Goal: Communication & Community: Answer question/provide support

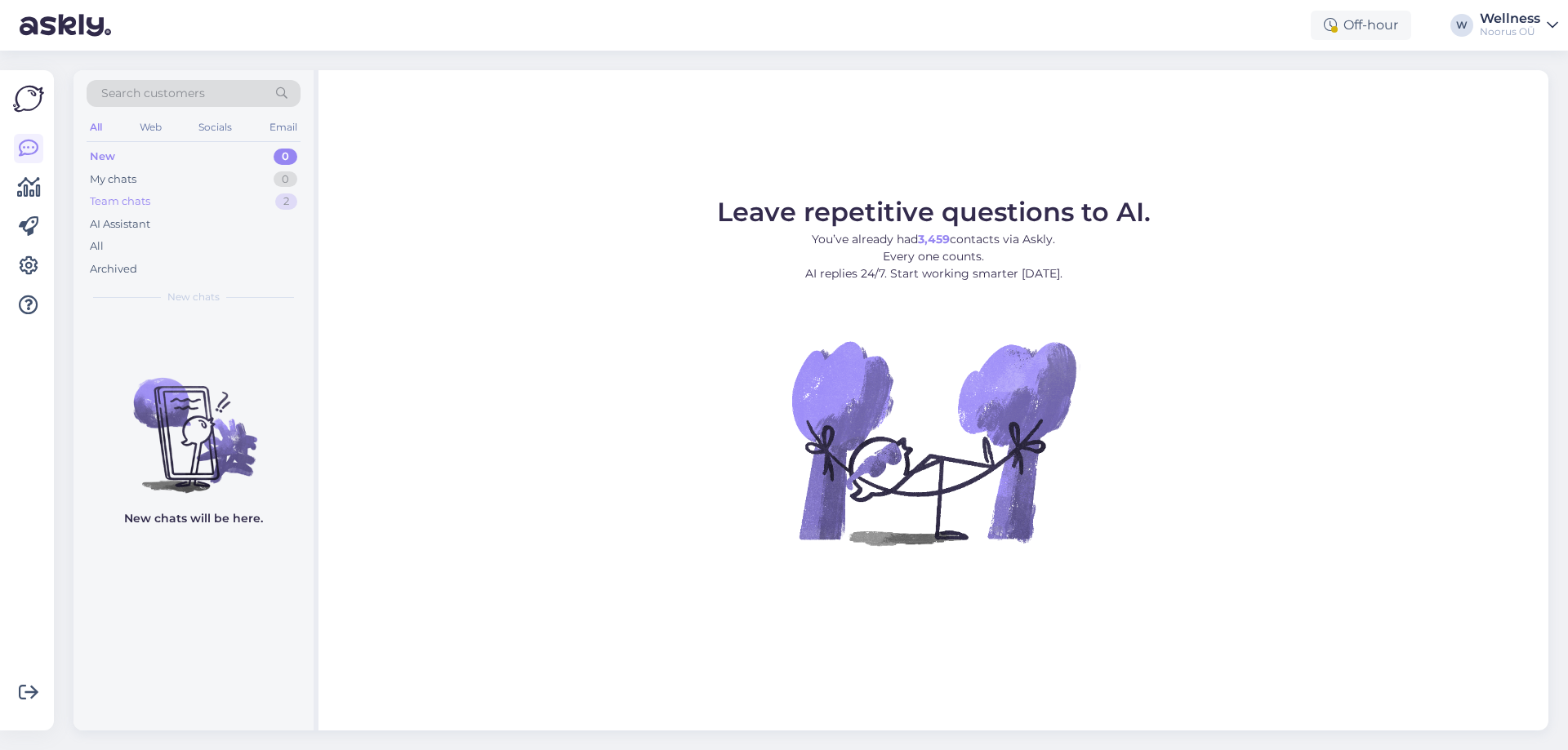
click at [114, 201] on div "Team chats" at bounding box center [120, 201] width 60 height 16
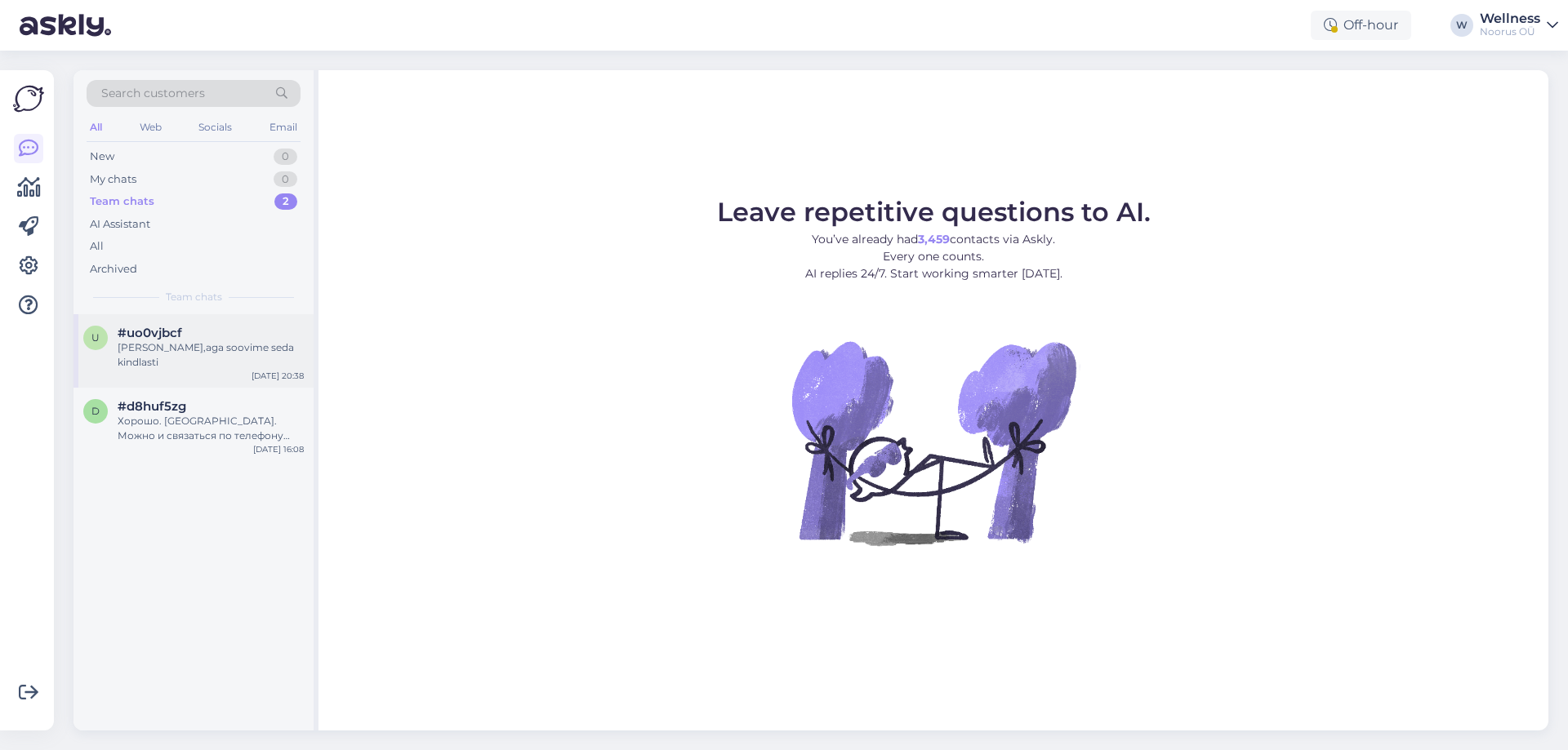
click at [124, 343] on div "[PERSON_NAME],aga soovime seda kindlasti" at bounding box center [211, 355] width 186 height 29
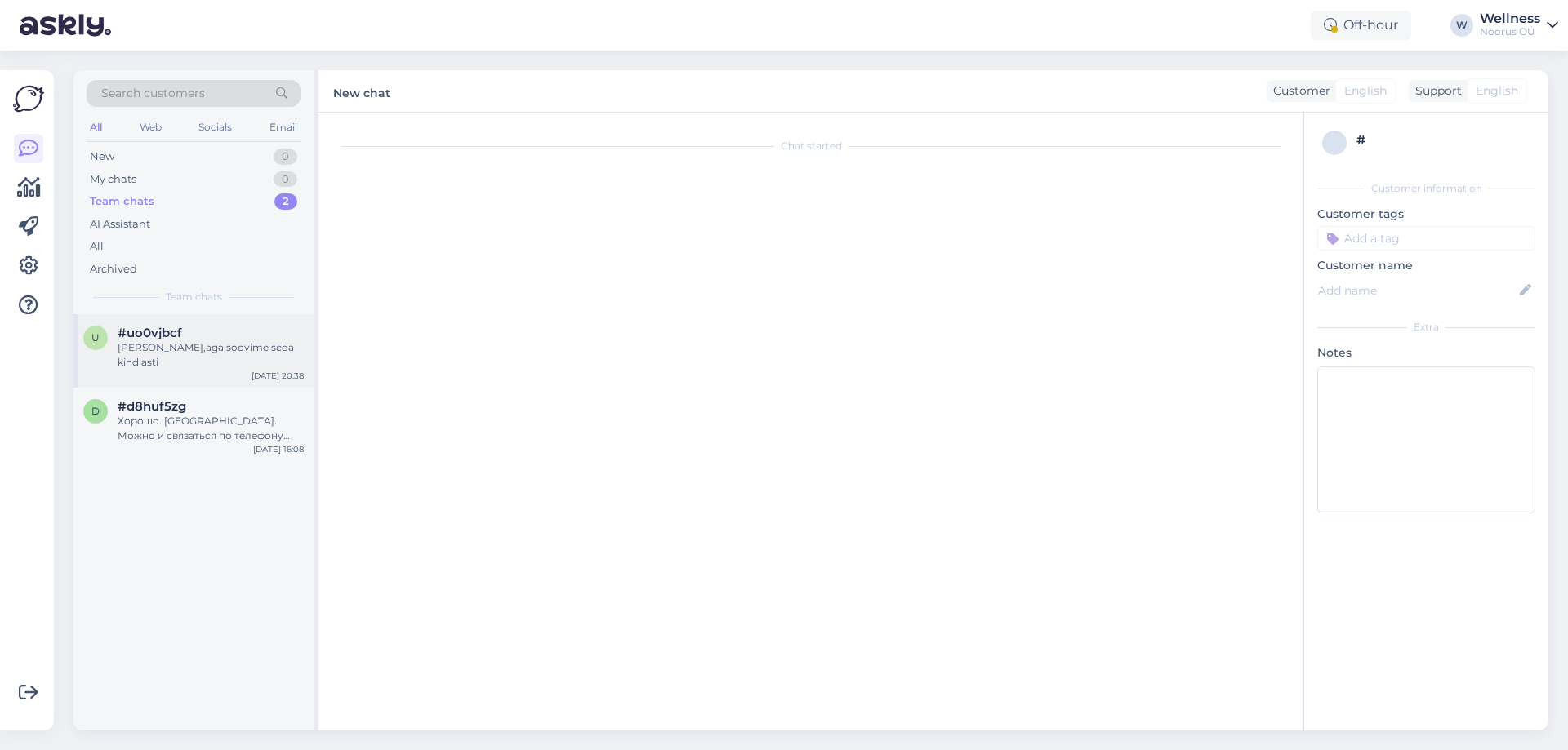
scroll to position [1115, 0]
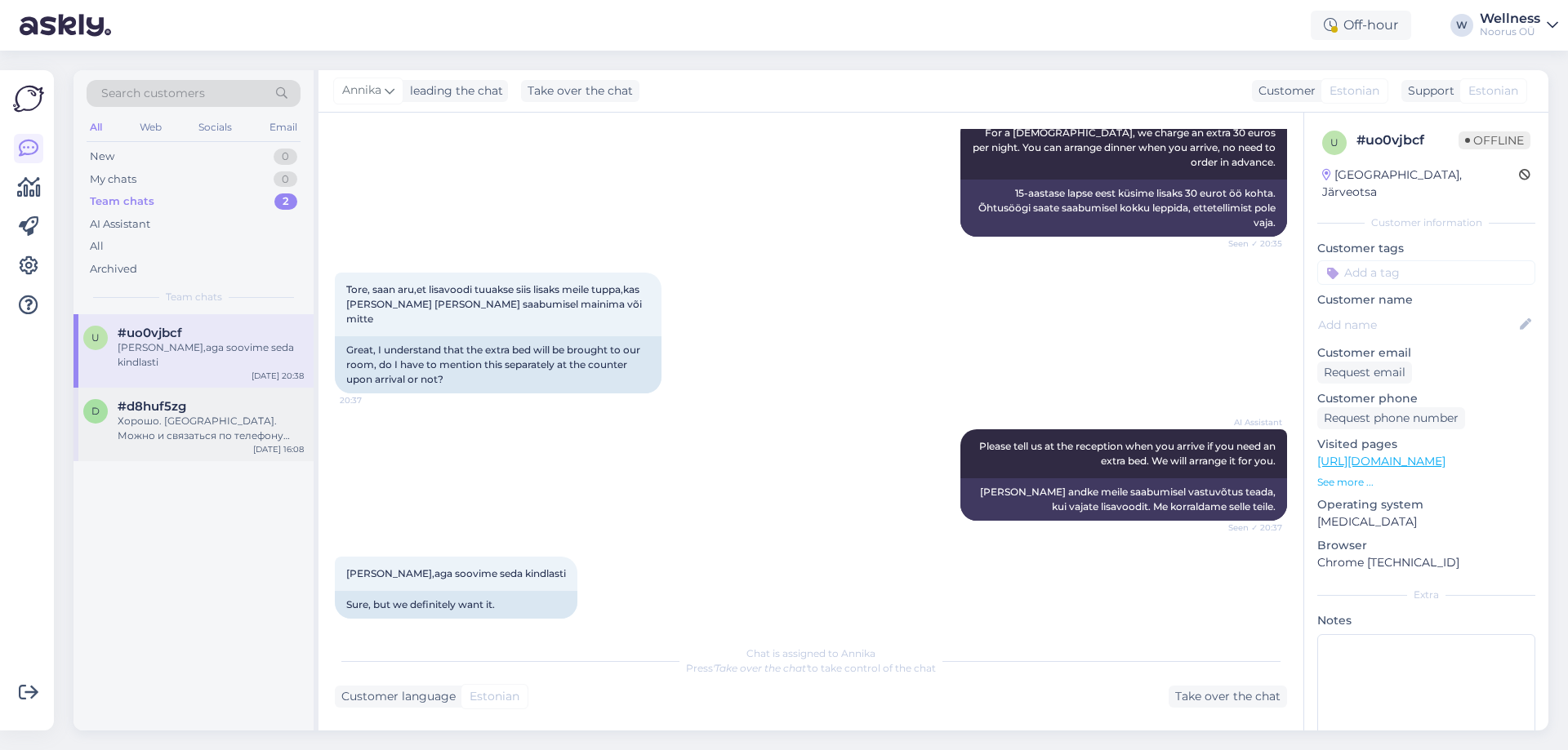
click at [181, 399] on span "#d8huf5zg" at bounding box center [152, 406] width 68 height 15
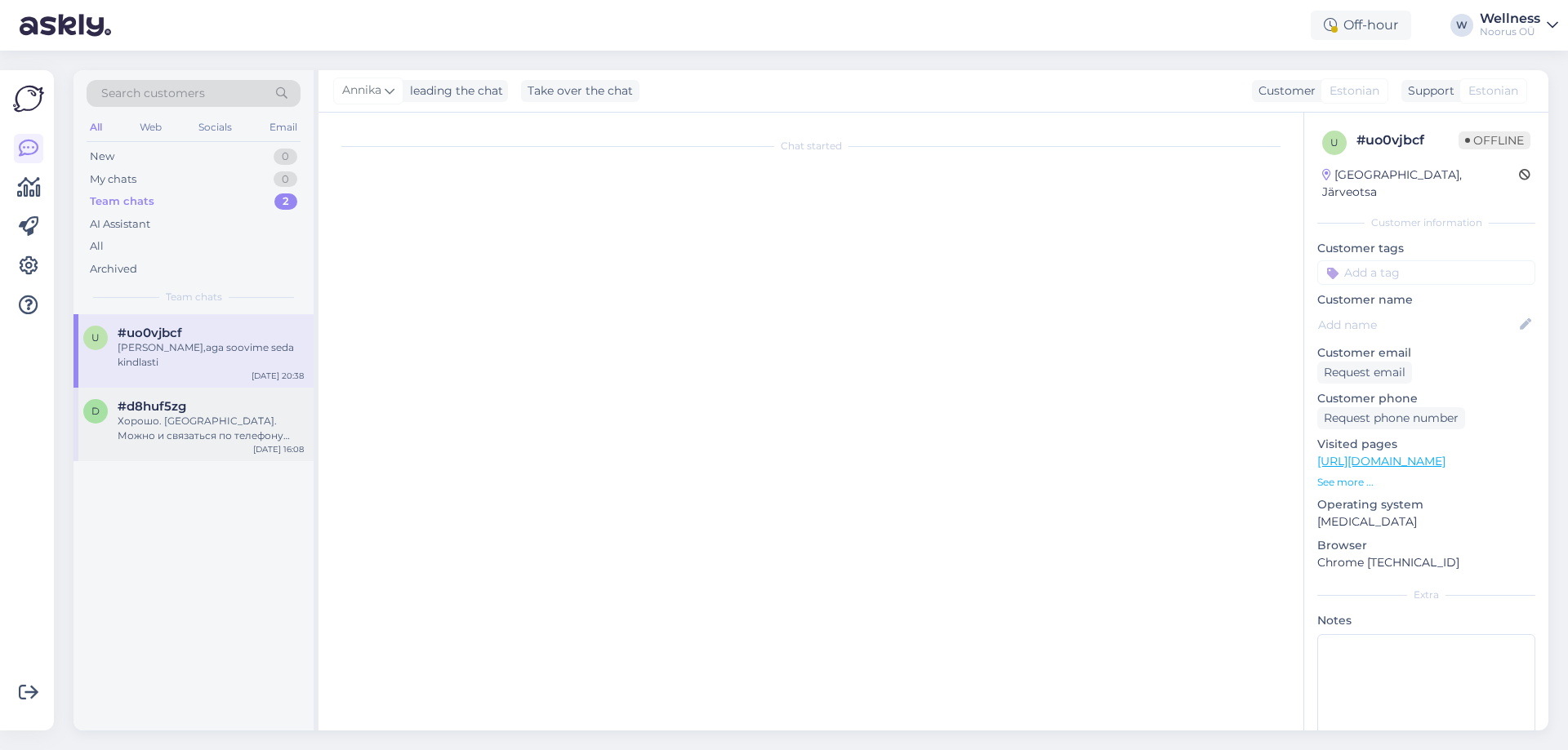
scroll to position [0, 0]
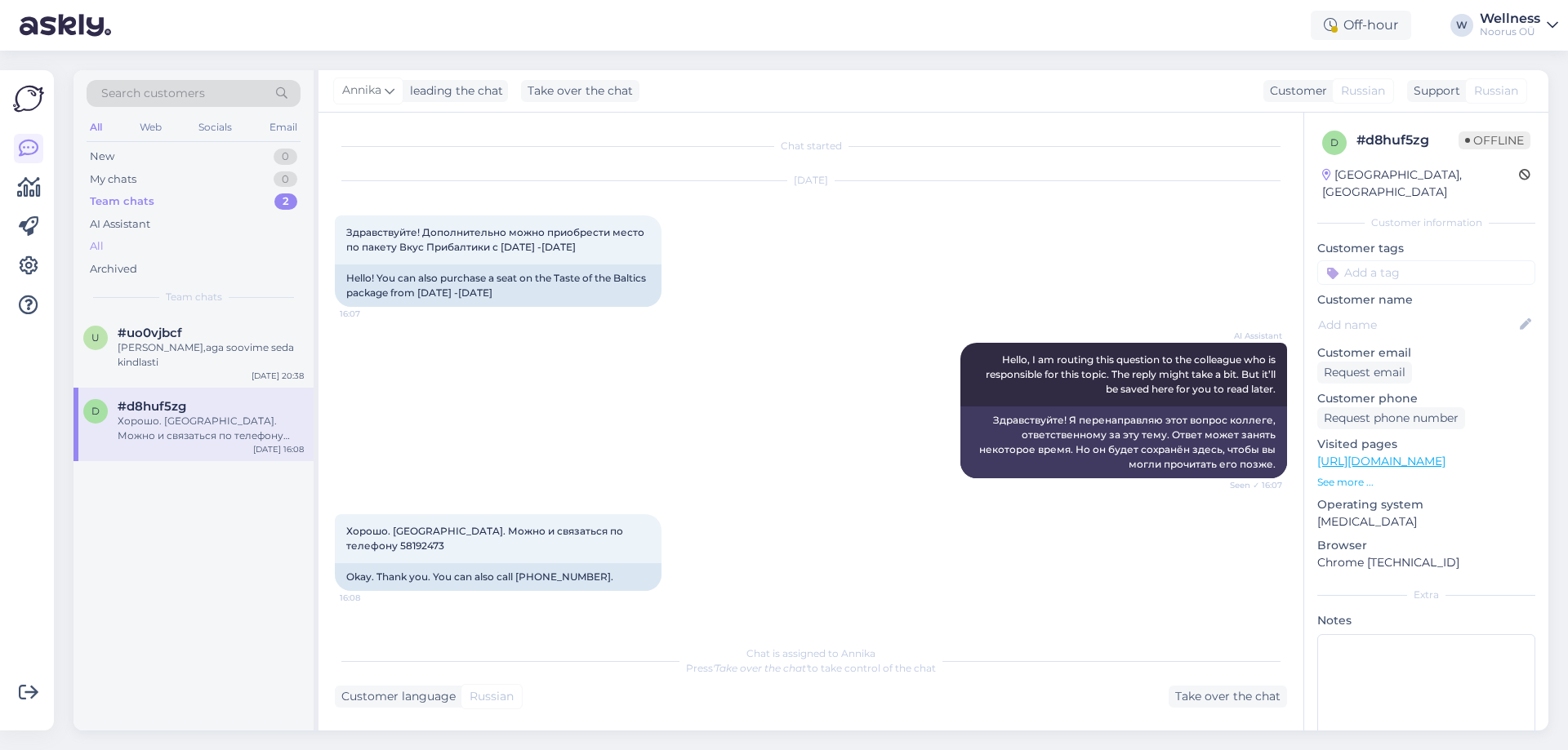
click at [103, 242] on div "All" at bounding box center [97, 246] width 14 height 16
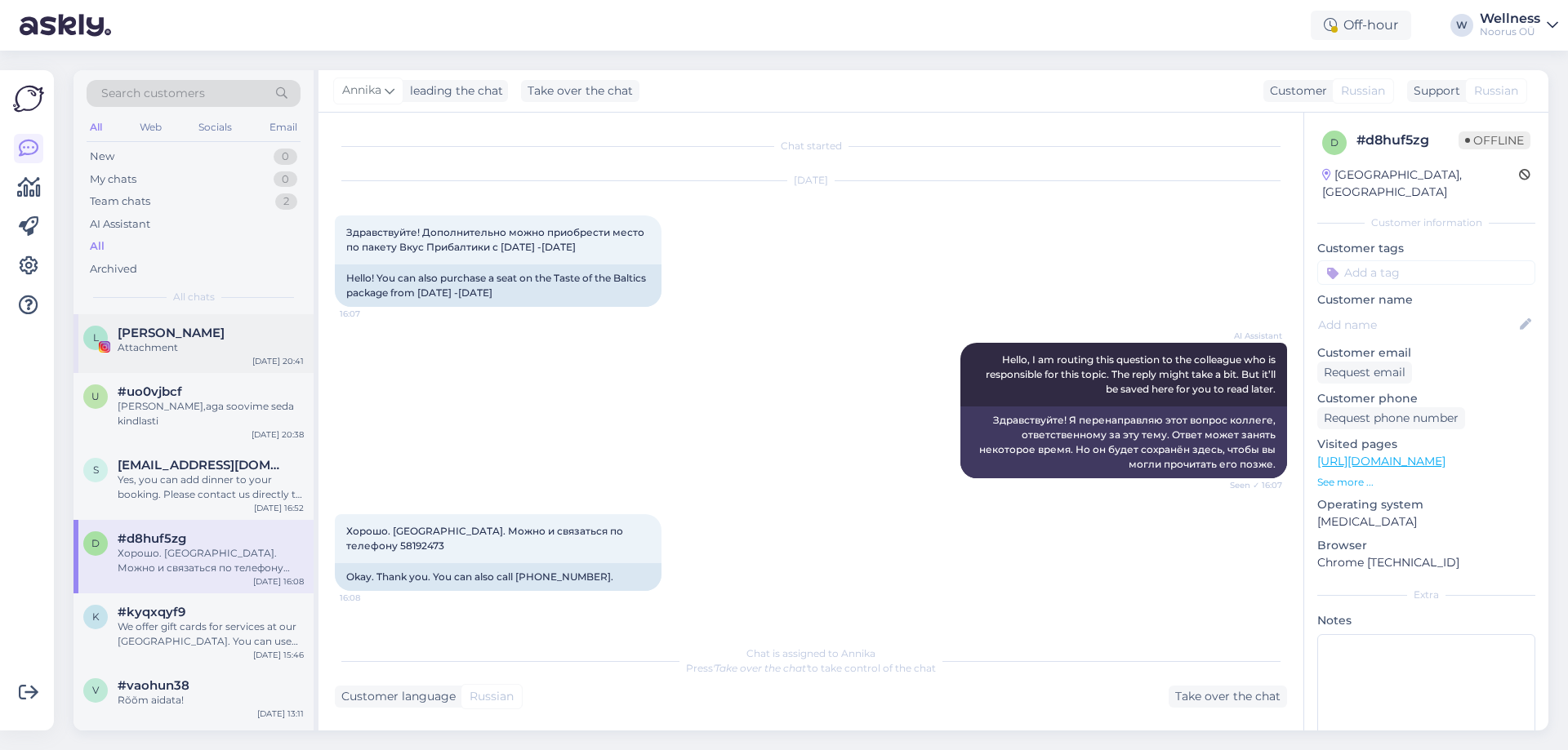
click at [206, 334] on div "[PERSON_NAME]" at bounding box center [211, 332] width 186 height 15
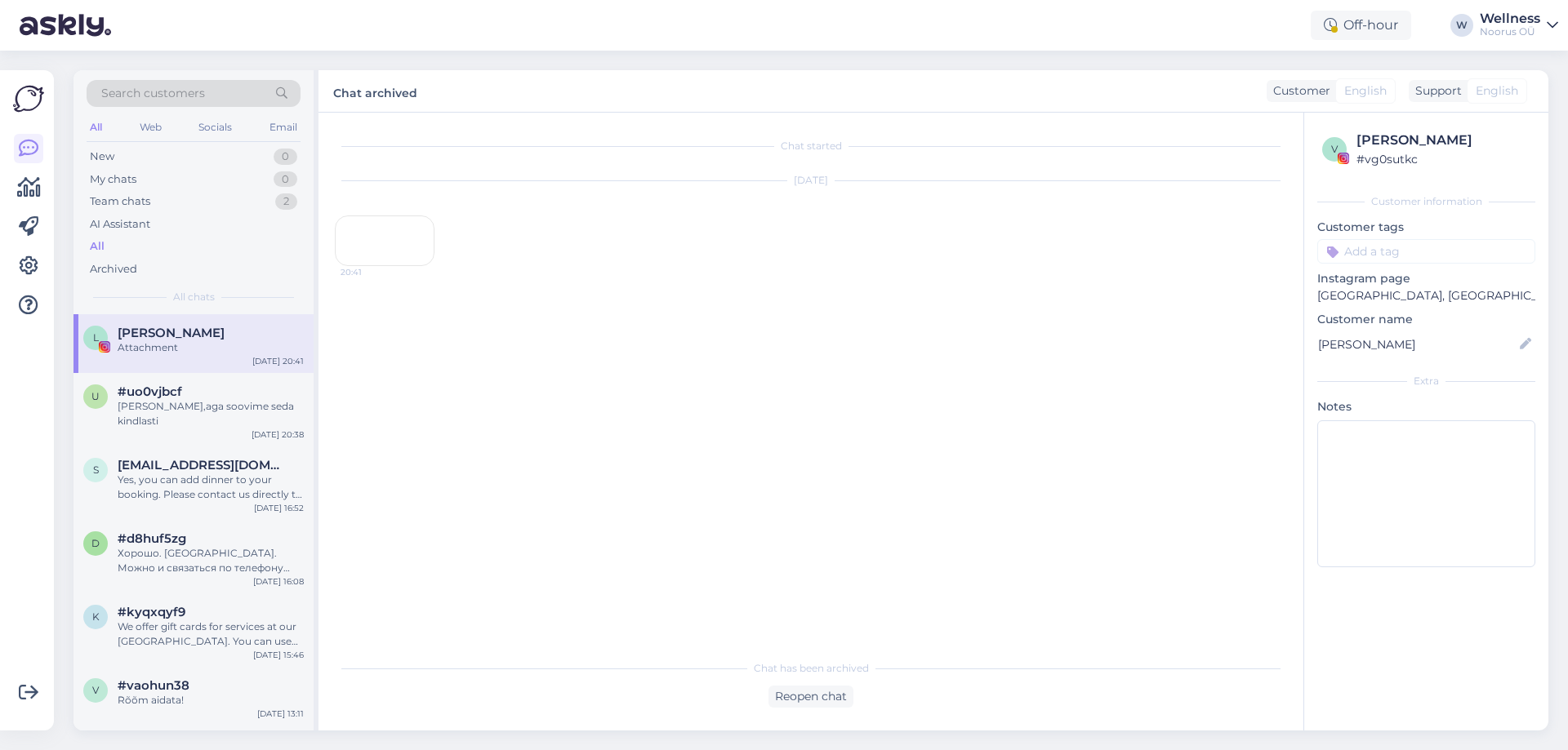
click at [386, 266] on div "20:41" at bounding box center [385, 240] width 99 height 51
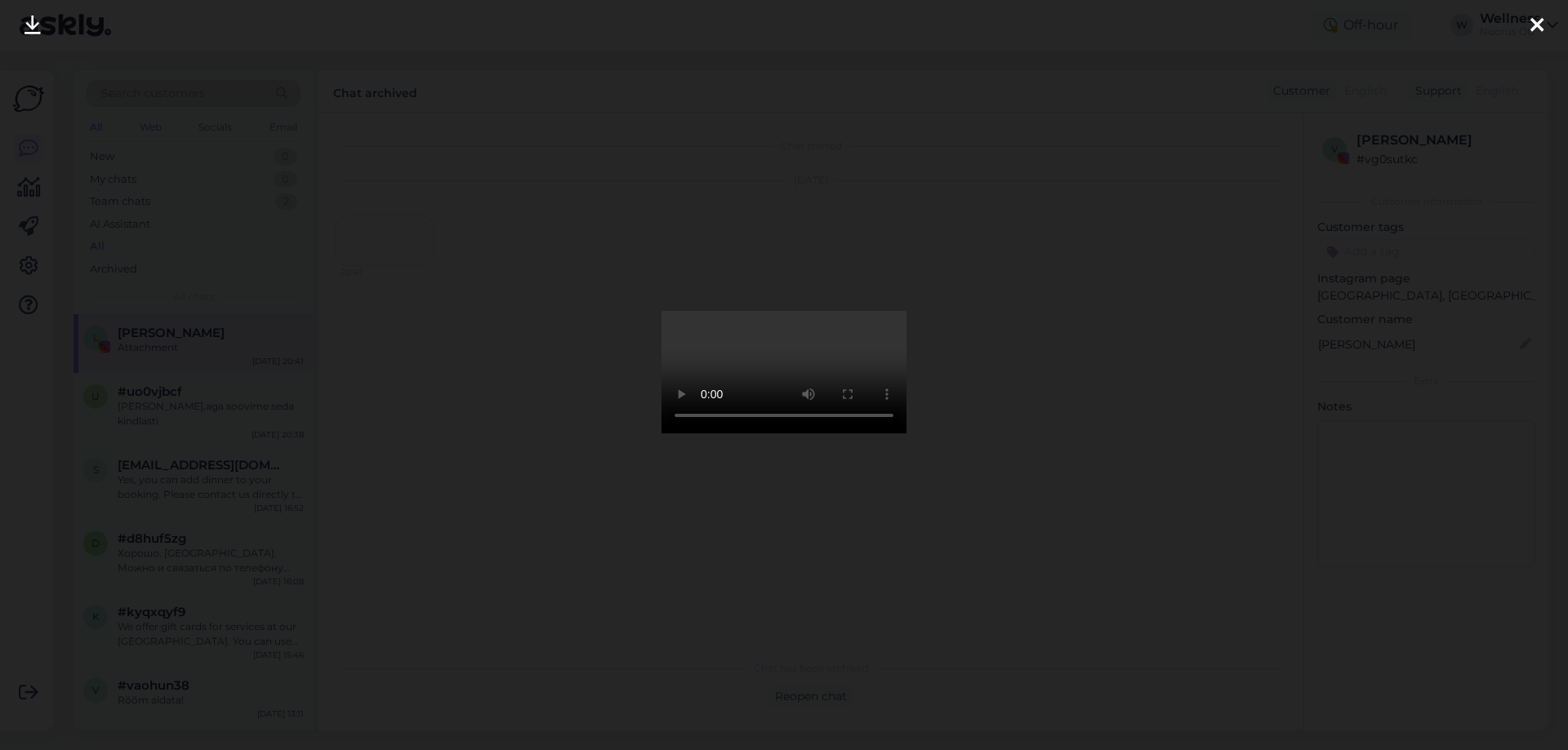
click at [1525, 31] on div at bounding box center [1537, 26] width 33 height 51
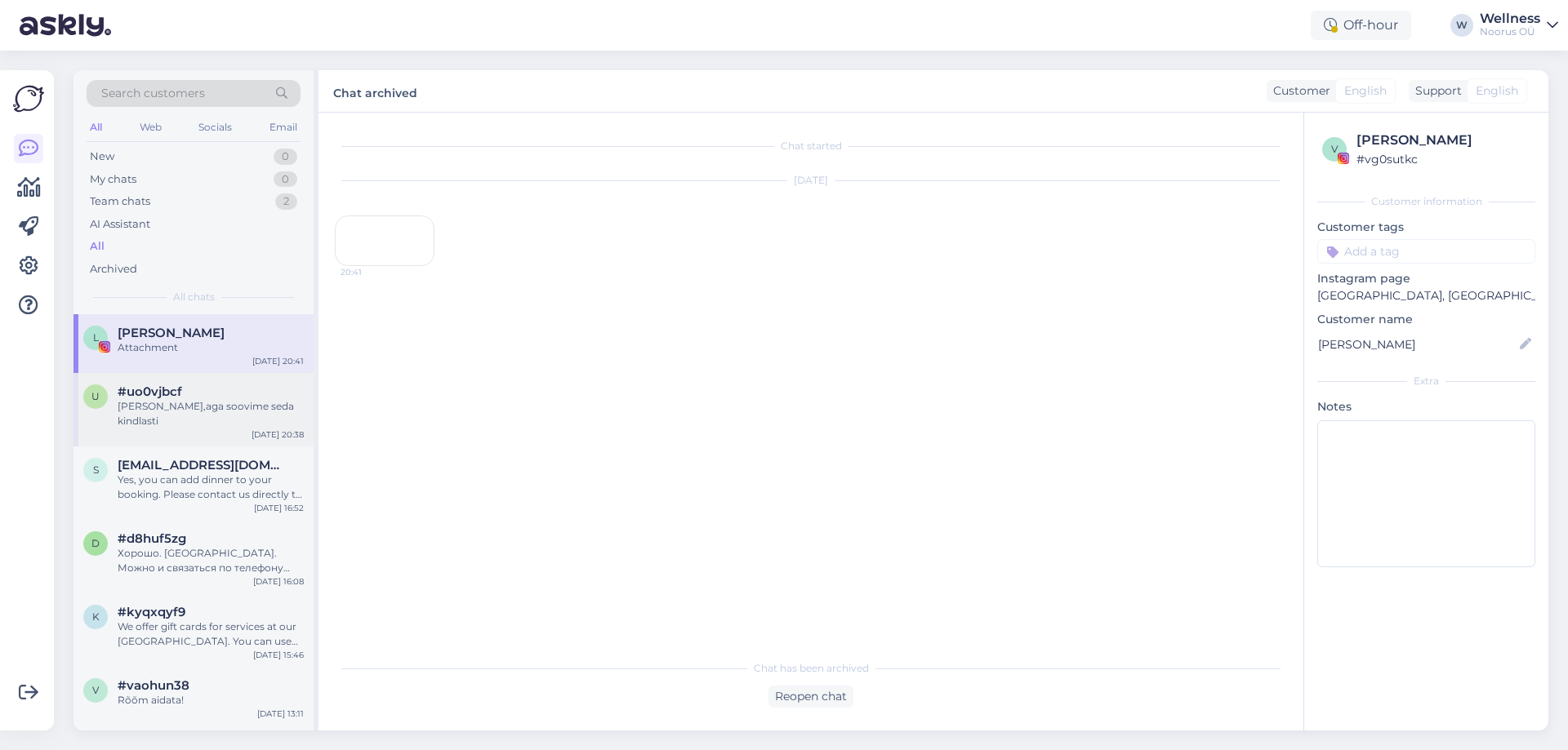
click at [162, 395] on span "#uo0vjbcf" at bounding box center [150, 392] width 65 height 15
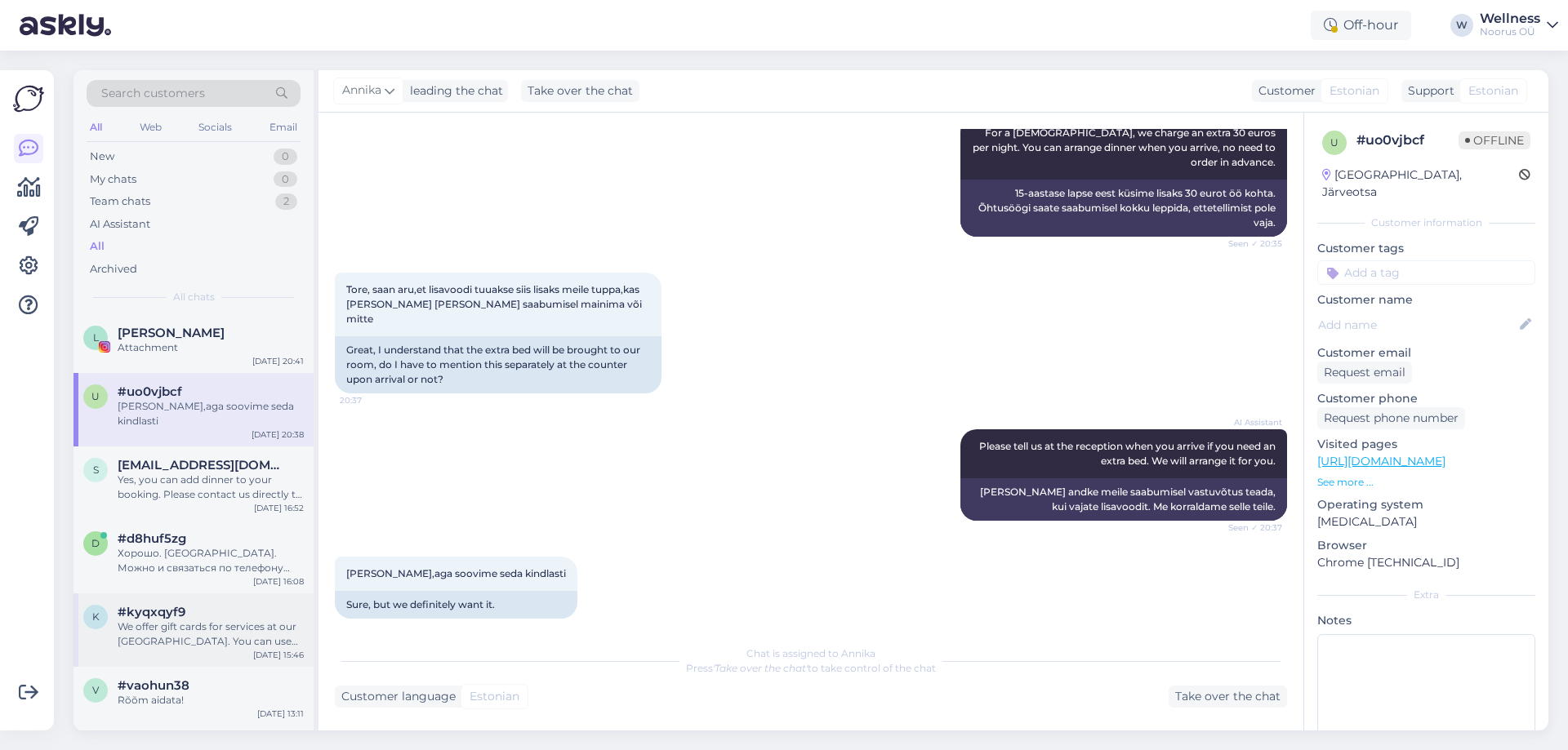
scroll to position [108, 0]
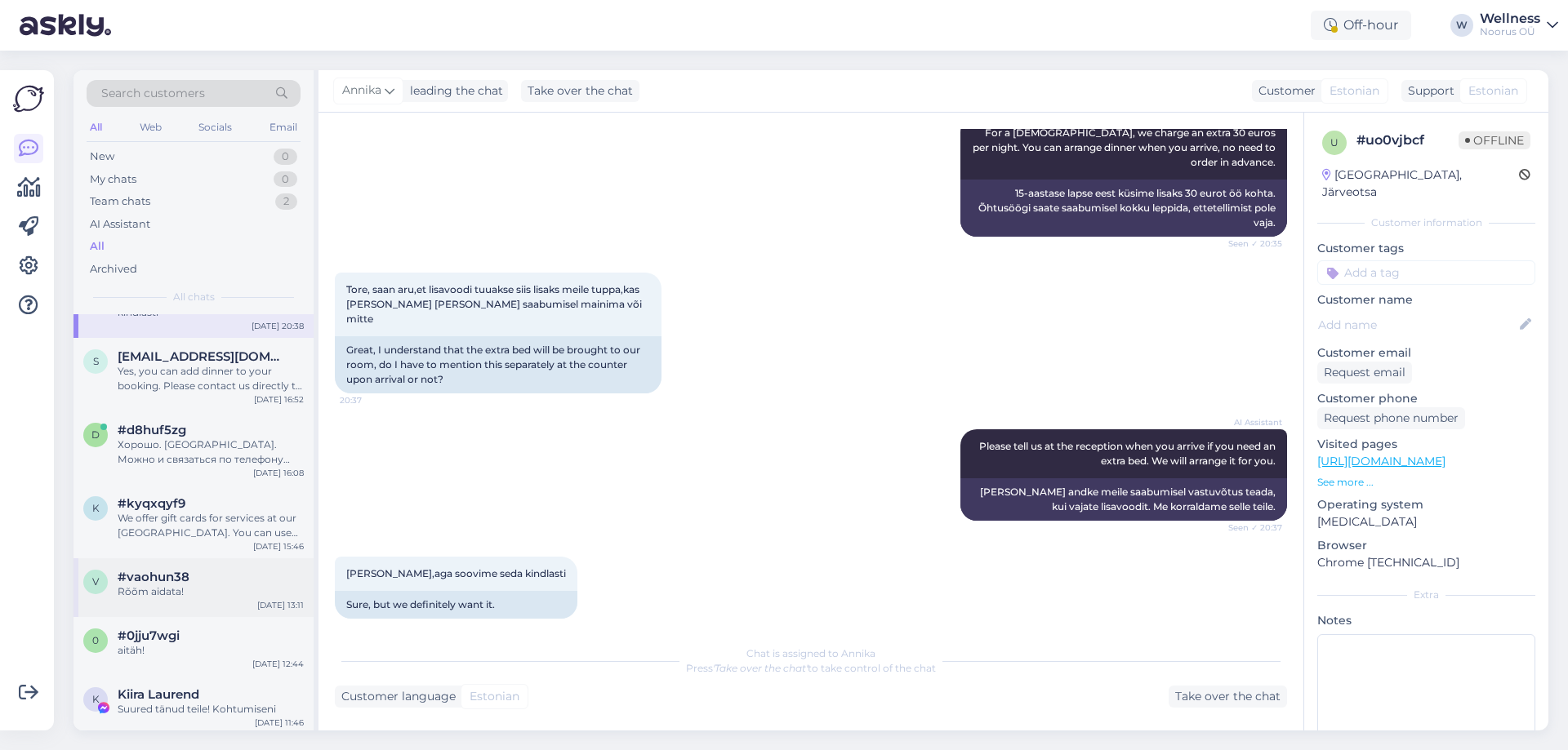
click at [196, 584] on div "Rõõm aidata!" at bounding box center [211, 591] width 186 height 15
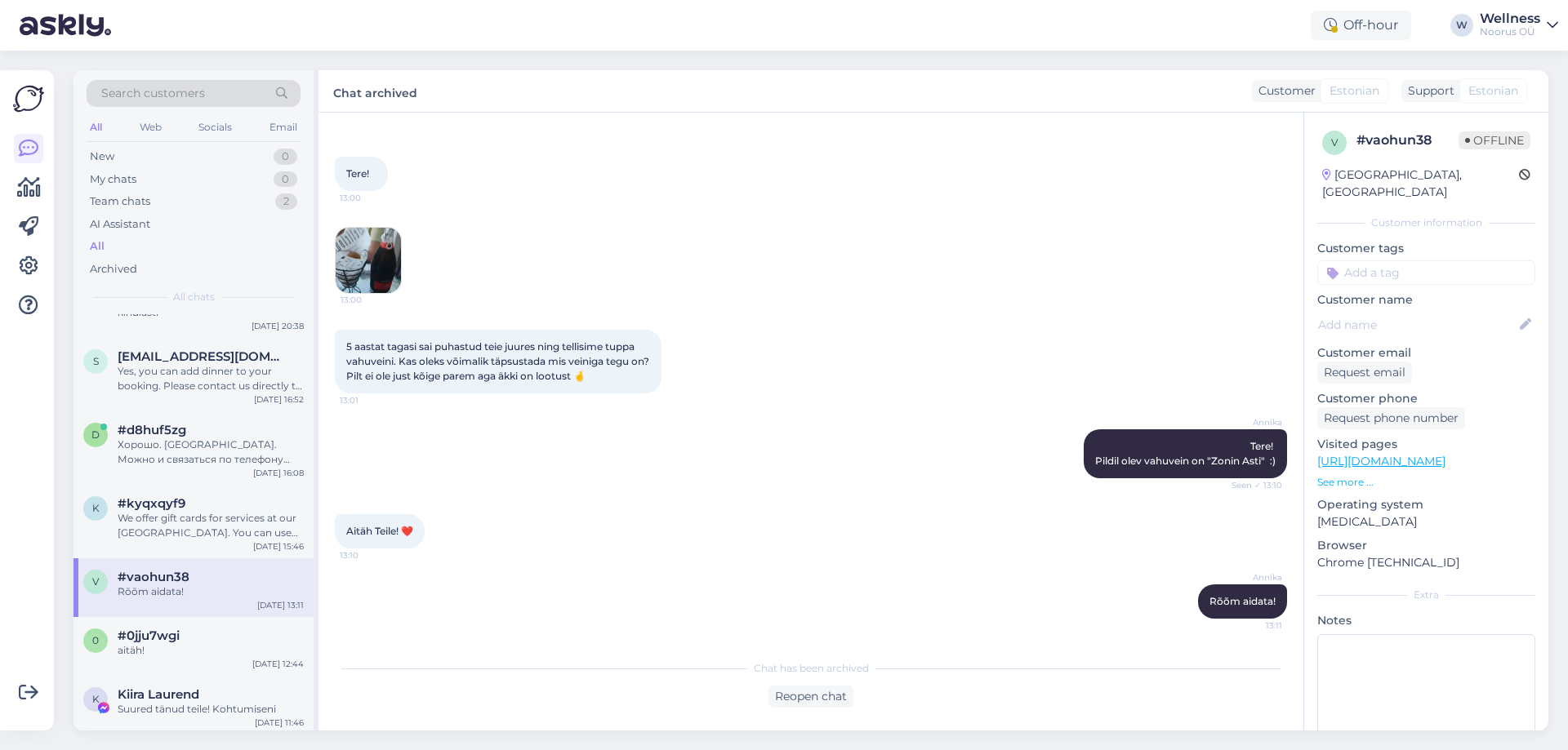
click at [362, 266] on img at bounding box center [368, 261] width 66 height 66
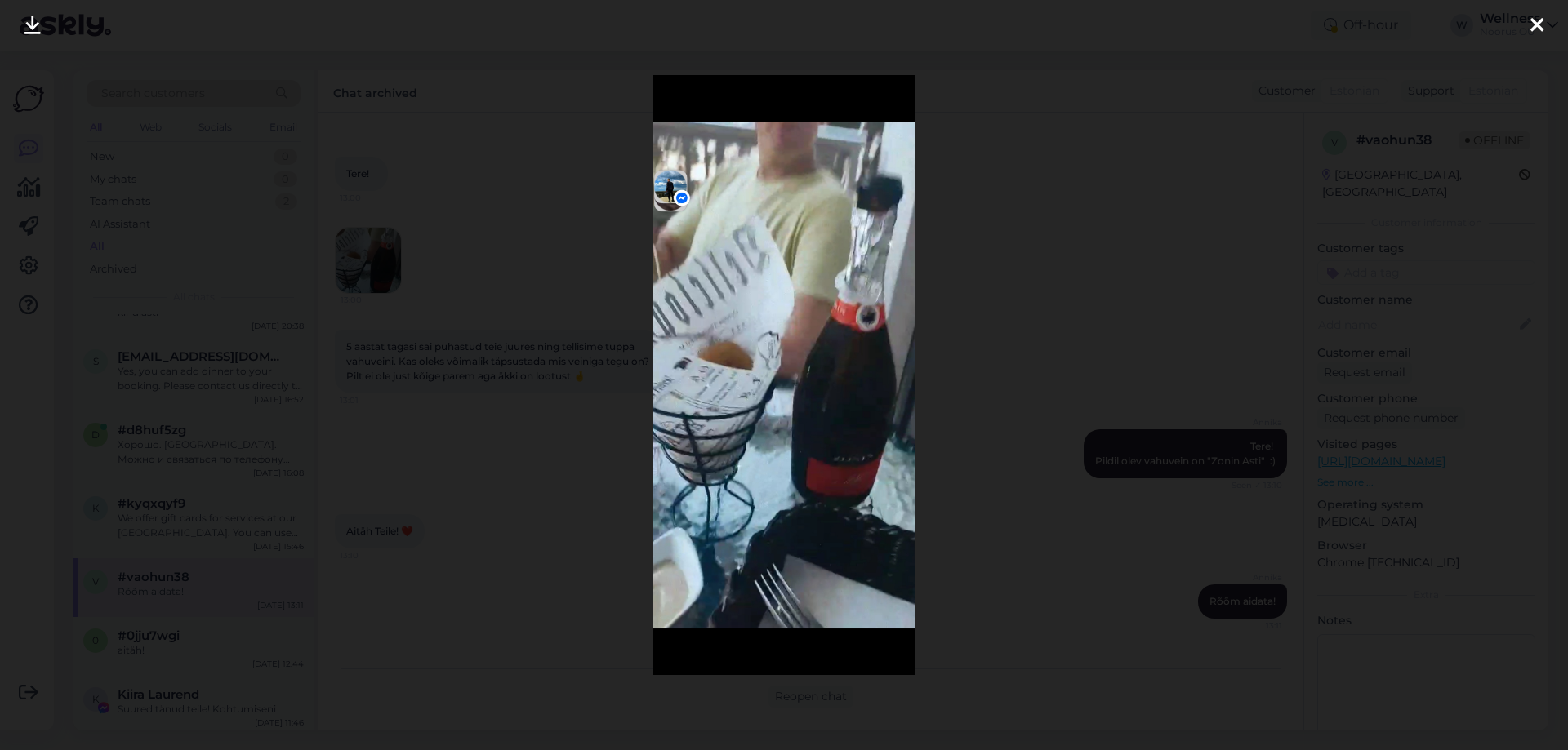
click at [1534, 29] on icon at bounding box center [1537, 26] width 13 height 21
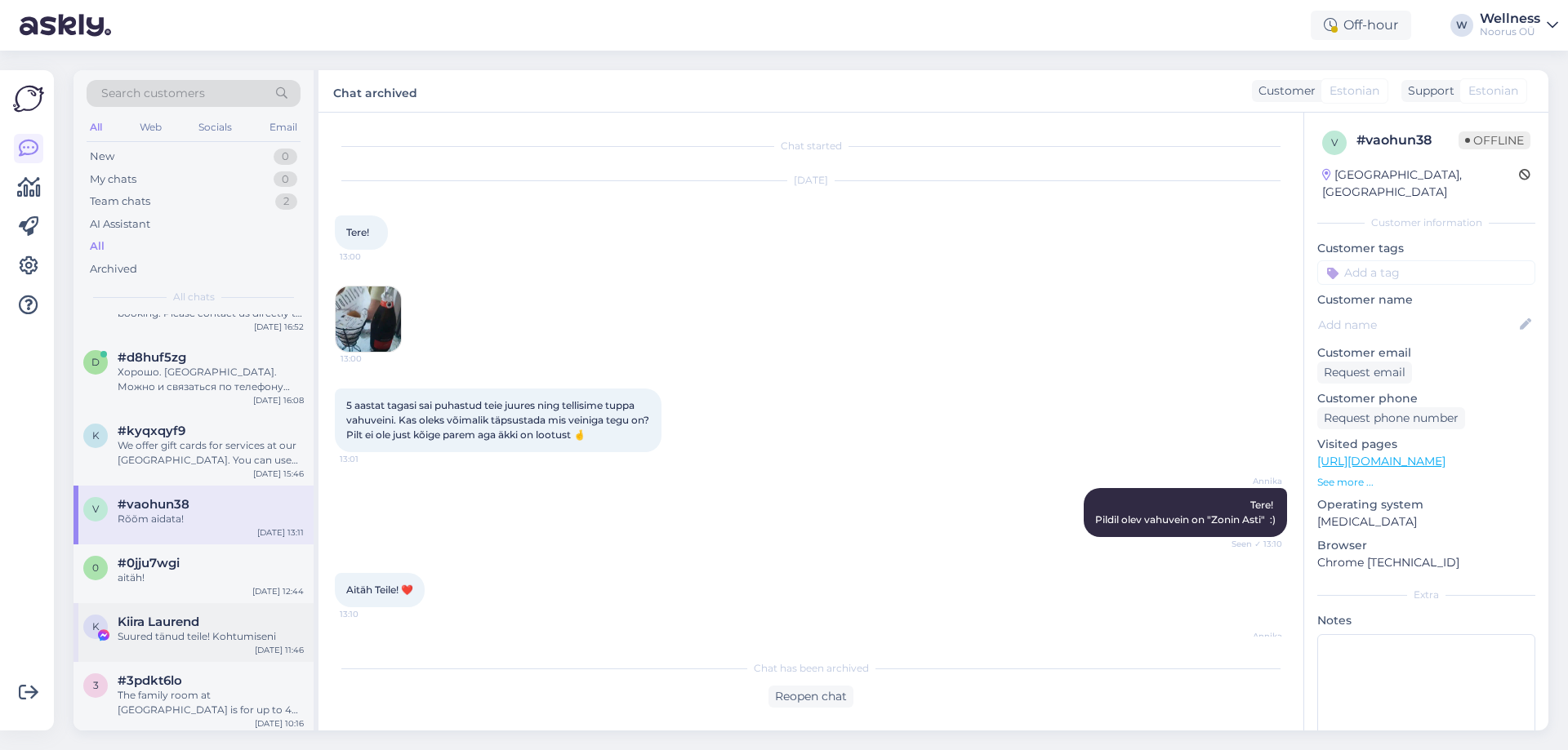
scroll to position [218, 0]
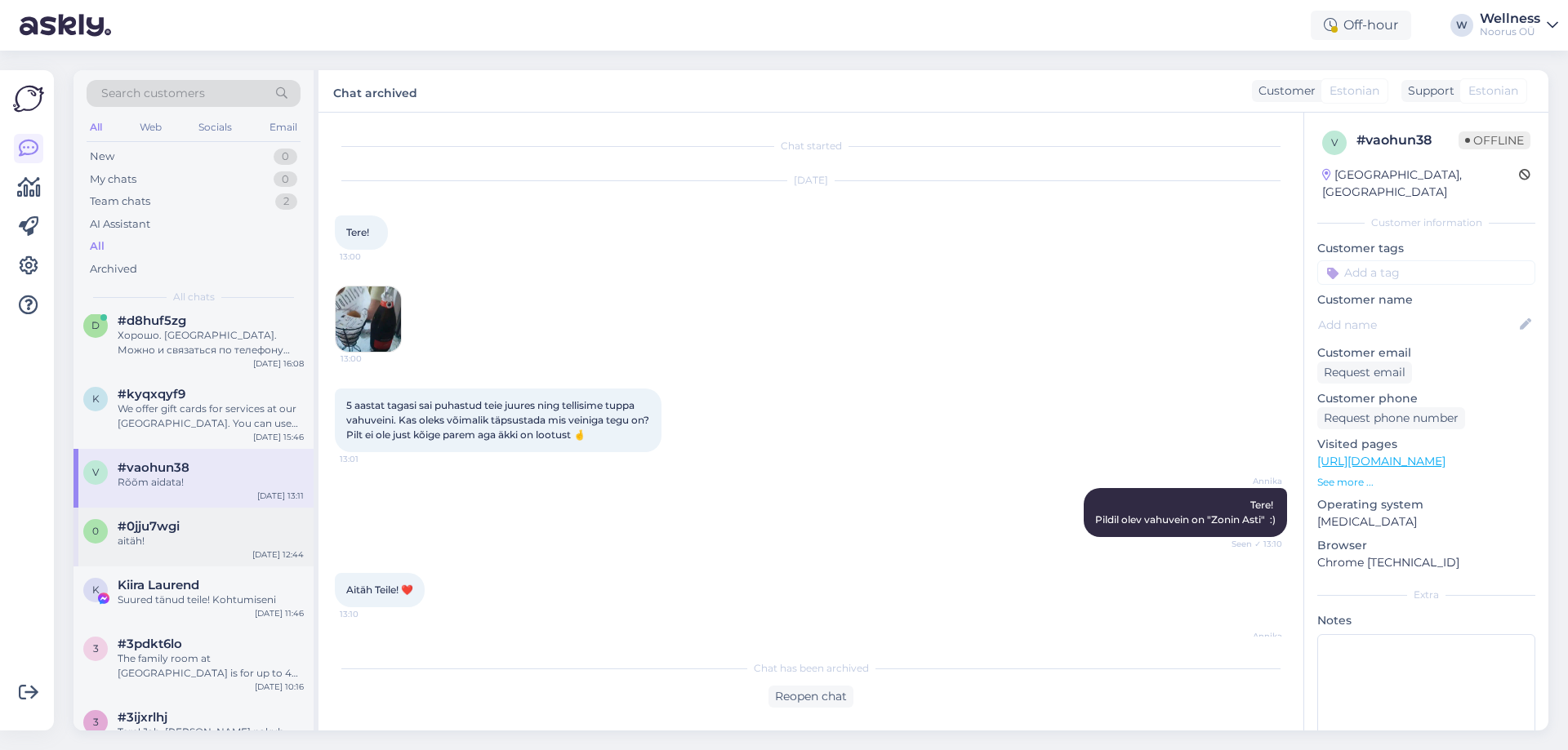
click at [191, 538] on div "0 #0jju7wgi aitäh! [DATE] 12:44" at bounding box center [193, 537] width 240 height 59
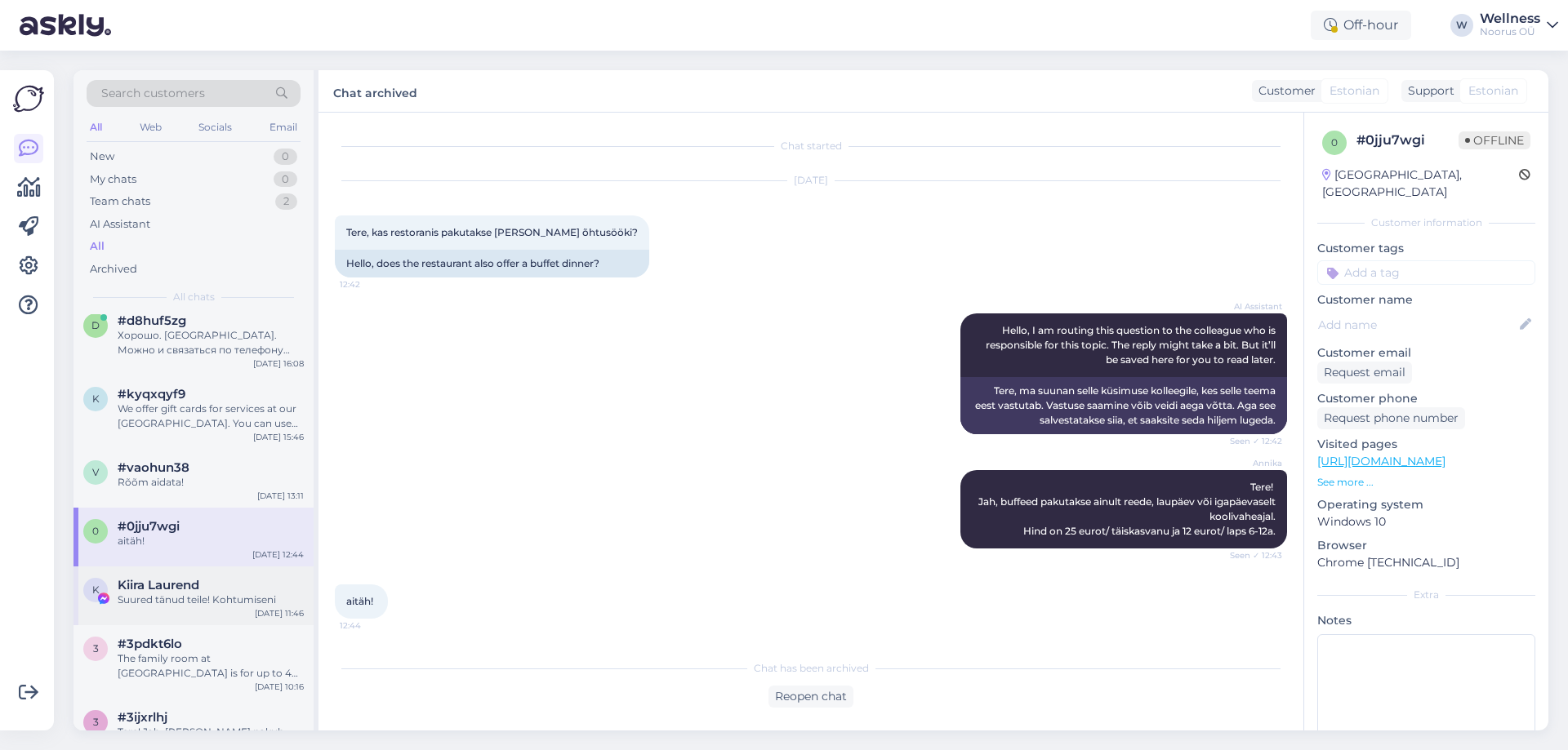
scroll to position [326, 0]
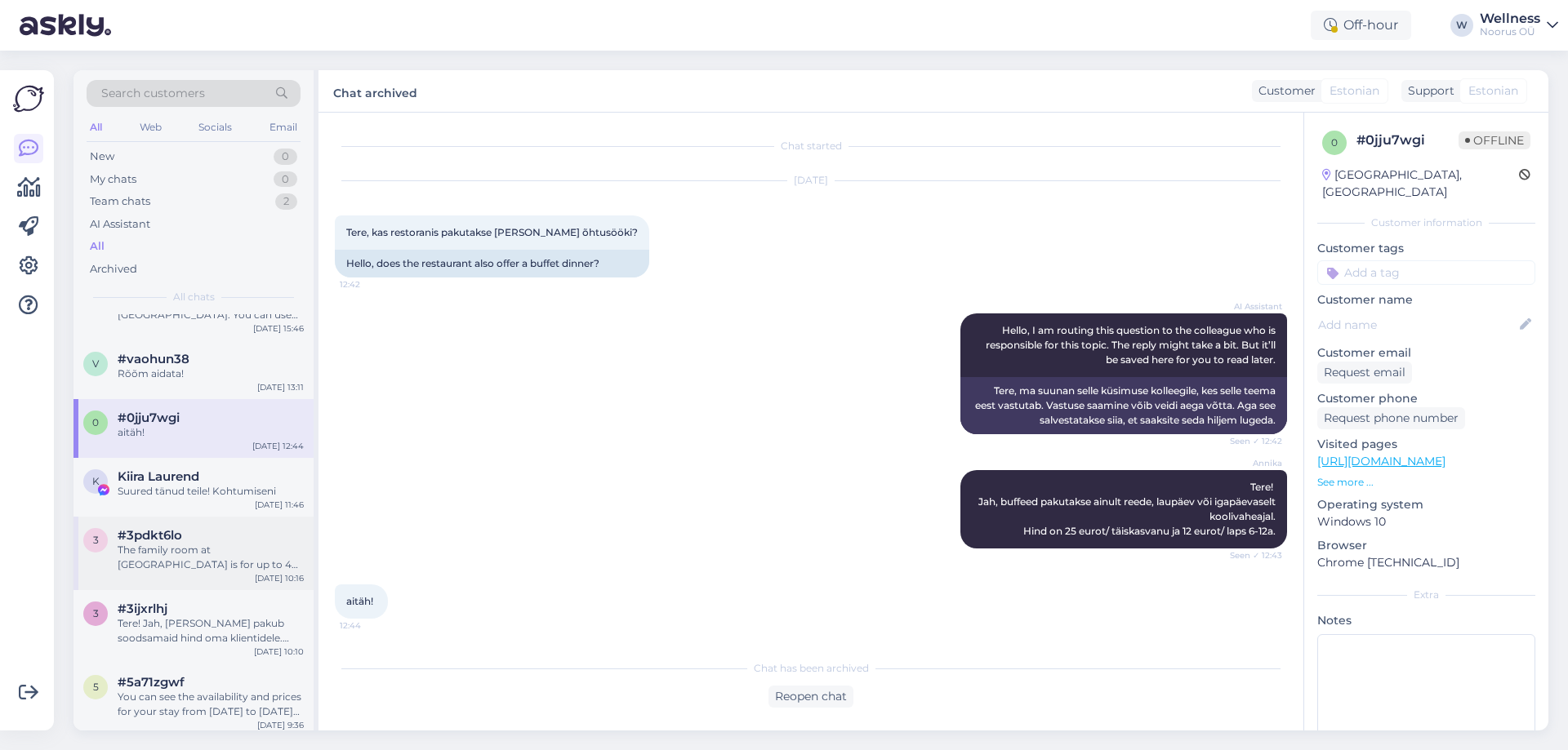
click at [177, 559] on div "3 #3pdkt6lo The family room at [GEOGRAPHIC_DATA] is for up to 4 people and is p…" at bounding box center [193, 553] width 240 height 74
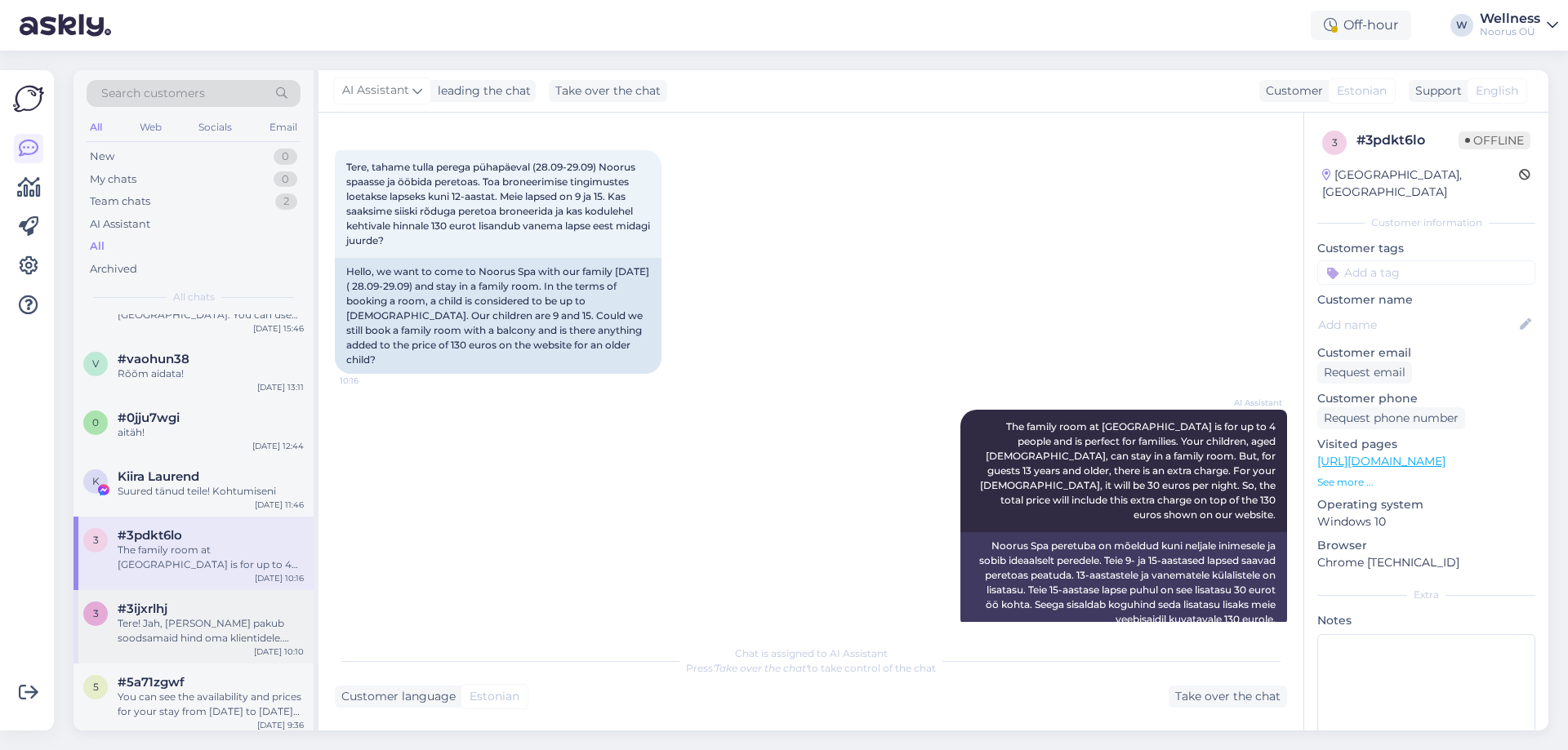
click at [170, 616] on div "Tere! Jah, [PERSON_NAME] pakub soodsamaid hind oma klientidele. Meie kaudu bron…" at bounding box center [211, 630] width 186 height 29
